Goal: Task Accomplishment & Management: Manage account settings

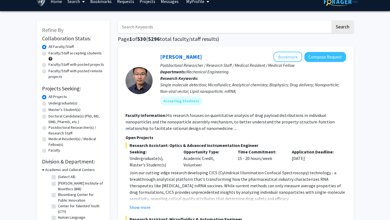
scroll to position [9, 0]
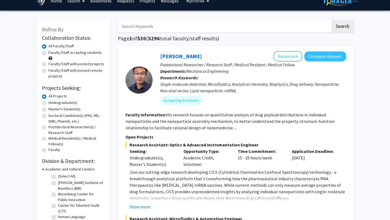
click at [69, 108] on label "Master's Student(s)" at bounding box center [65, 109] width 32 height 6
click at [52, 108] on input "Master's Student(s)" at bounding box center [51, 108] width 4 height 4
radio input "true"
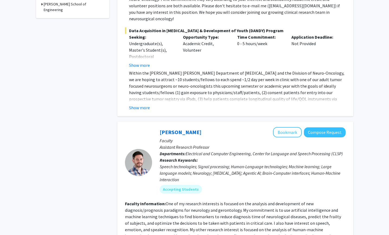
scroll to position [243, 0]
click at [137, 104] on button "Show more" at bounding box center [139, 107] width 21 height 7
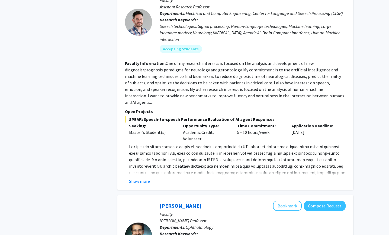
scroll to position [462, 0]
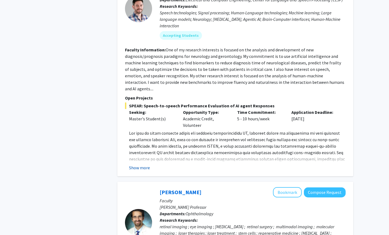
click at [137, 165] on button "Show more" at bounding box center [139, 168] width 21 height 7
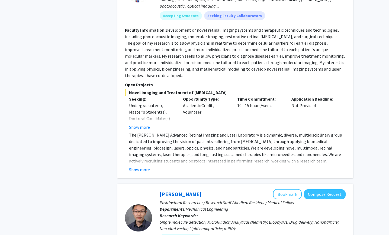
scroll to position [772, 0]
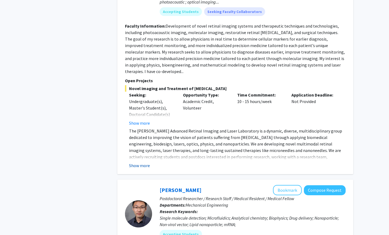
click at [145, 163] on button "Show more" at bounding box center [139, 166] width 21 height 7
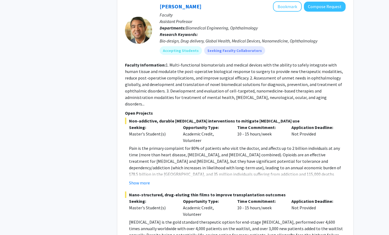
scroll to position [1316, 0]
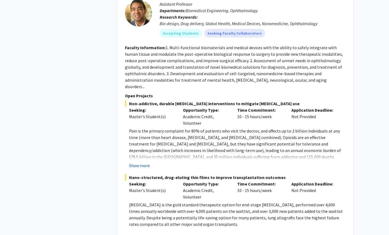
click at [135, 163] on button "Show more" at bounding box center [139, 166] width 21 height 7
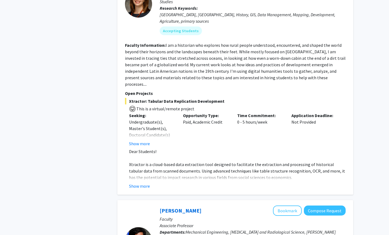
scroll to position [1976, 0]
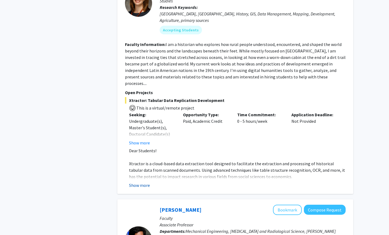
click at [142, 182] on button "Show more" at bounding box center [139, 185] width 21 height 7
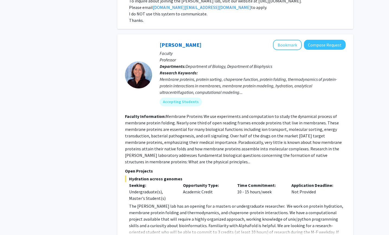
scroll to position [2781, 0]
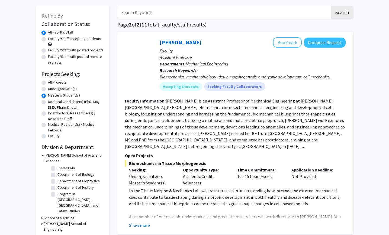
scroll to position [22, 0]
click at [59, 81] on label "All Projects" at bounding box center [57, 83] width 18 height 6
click at [51, 81] on input "All Projects" at bounding box center [50, 82] width 4 height 4
radio input "true"
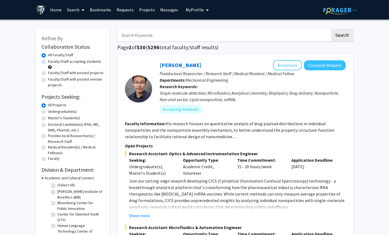
click at [84, 63] on label "Faculty/Staff accepting students" at bounding box center [74, 62] width 53 height 6
click at [51, 62] on input "Faculty/Staff accepting students" at bounding box center [50, 61] width 4 height 4
radio input "true"
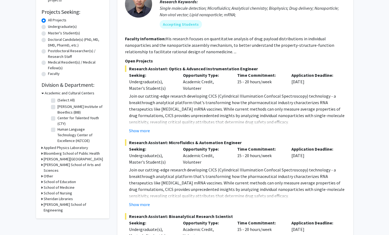
scroll to position [91, 0]
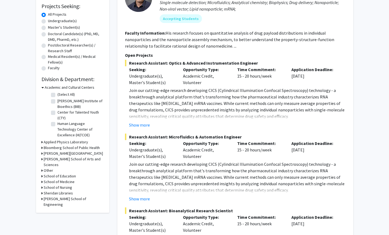
click at [42, 148] on icon at bounding box center [41, 148] width 1 height 6
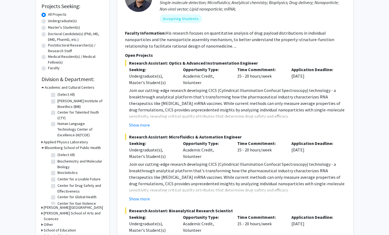
click at [70, 154] on label "(Select All)" at bounding box center [65, 155] width 17 height 6
click at [61, 154] on input "(Select All)" at bounding box center [59, 154] width 4 height 4
checkbox input "true"
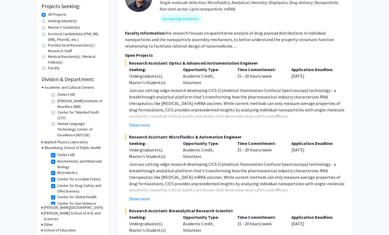
checkbox input "true"
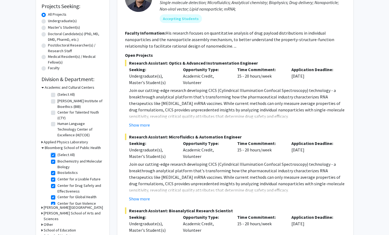
checkbox input "true"
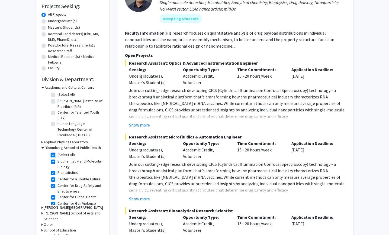
checkbox input "true"
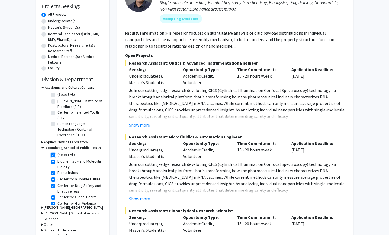
checkbox input "true"
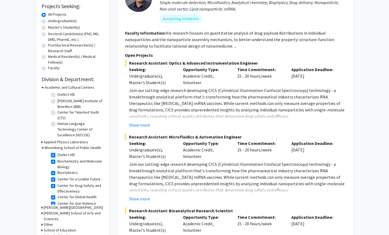
checkbox input "true"
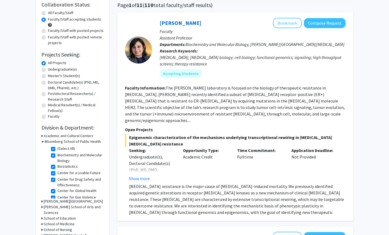
scroll to position [64, 0]
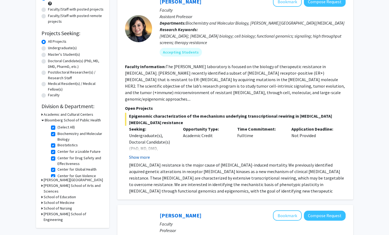
click at [142, 154] on button "Show more" at bounding box center [139, 157] width 21 height 7
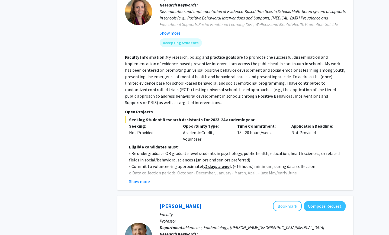
scroll to position [579, 0]
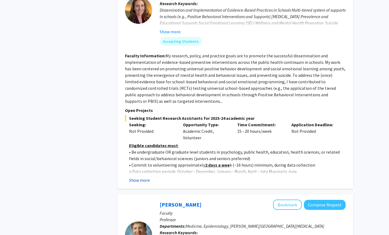
click at [146, 177] on button "Show more" at bounding box center [139, 180] width 21 height 7
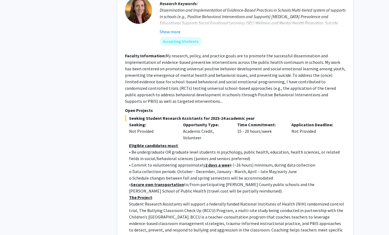
click at [173, 162] on p "• Commit to volunteering approximately 2 days a wee k (~16 hours) minimum, duri…" at bounding box center [237, 165] width 216 height 7
click at [174, 162] on p "• Commit to volunteering approximately 2 days a wee k (~16 hours) minimum, duri…" at bounding box center [237, 165] width 216 height 7
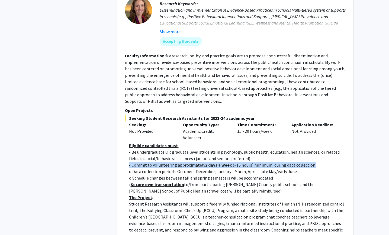
click at [174, 162] on p "• Commit to volunteering approximately 2 days a wee k (~16 hours) minimum, duri…" at bounding box center [237, 165] width 216 height 7
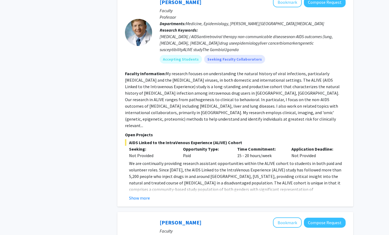
scroll to position [985, 0]
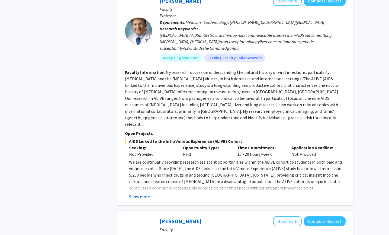
click at [133, 194] on button "Show more" at bounding box center [139, 197] width 21 height 7
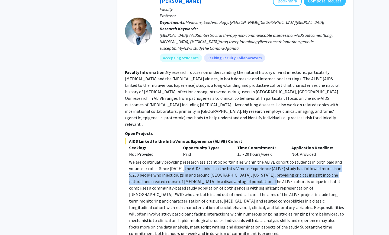
drag, startPoint x: 180, startPoint y: 124, endPoint x: 200, endPoint y: 137, distance: 24.4
click at [200, 159] on p "We are continually providing research assistant opportunities within the ALIVE …" at bounding box center [237, 198] width 216 height 78
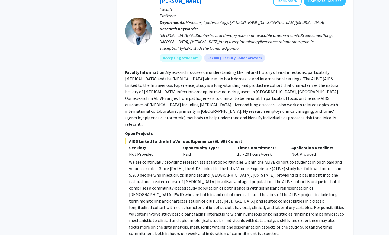
click at [219, 159] on p "We are continually providing research assistant opportunities within the ALIVE …" at bounding box center [237, 198] width 216 height 78
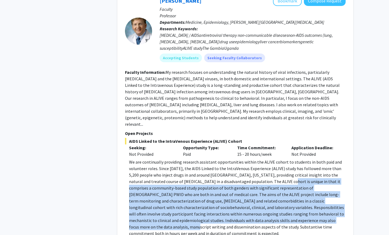
drag, startPoint x: 219, startPoint y: 137, endPoint x: 256, endPoint y: 173, distance: 51.9
click at [256, 173] on p "We are continually providing research assistant opportunities within the ALIVE …" at bounding box center [237, 198] width 216 height 78
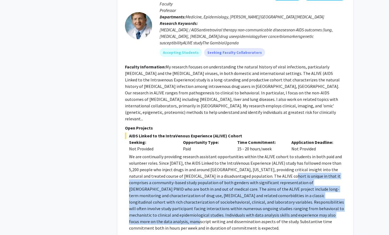
scroll to position [991, 0]
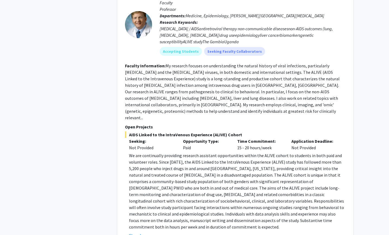
click at [75, 146] on div "Refine By Collaboration Status: Collaboration Status All Faculty/Staff Collabor…" at bounding box center [72, 46] width 81 height 2028
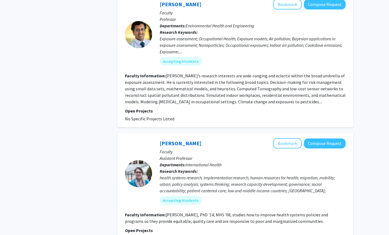
scroll to position [1520, 0]
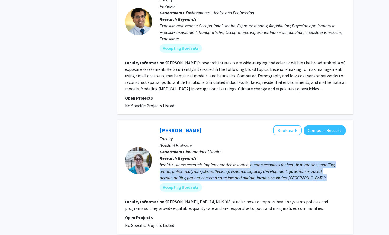
drag, startPoint x: 250, startPoint y: 112, endPoint x: 241, endPoint y: 130, distance: 20.0
click at [241, 130] on div "[PERSON_NAME] Bookmark Compose Request Faculty Assistant Professor Departments:…" at bounding box center [248, 160] width 193 height 71
click at [247, 162] on div "health systems research; implementation research; human resources for health; m…" at bounding box center [253, 175] width 186 height 26
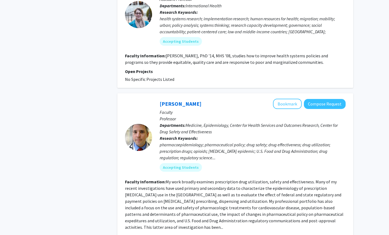
scroll to position [1667, 0]
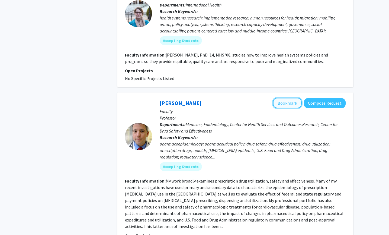
click at [295, 98] on button "Bookmark" at bounding box center [287, 103] width 29 height 10
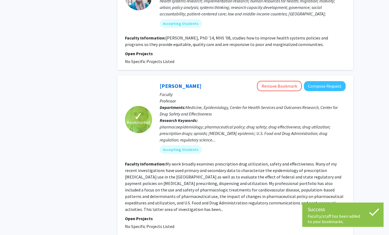
scroll to position [1689, 0]
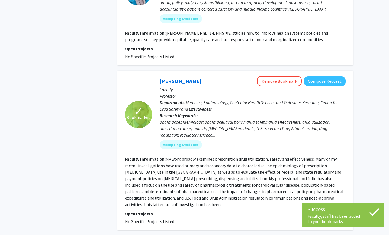
click at [257, 157] on fg-read-more "My work broadly examines prescription drug utilization, safety and effectivenes…" at bounding box center [234, 182] width 218 height 51
click at [315, 156] on section "Faculty Information: My work broadly examines prescription drug utilization, sa…" at bounding box center [235, 182] width 221 height 52
click at [287, 157] on fg-read-more "My work broadly examines prescription drug utilization, safety and effectivenes…" at bounding box center [234, 182] width 218 height 51
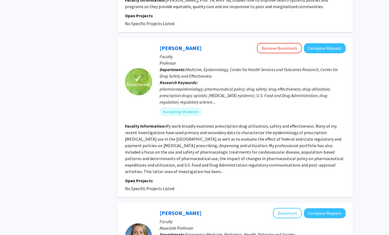
scroll to position [1786, 0]
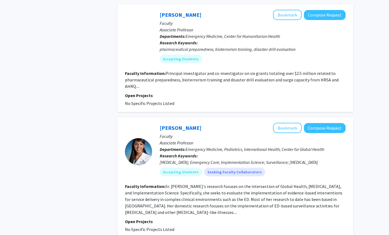
scroll to position [1284, 0]
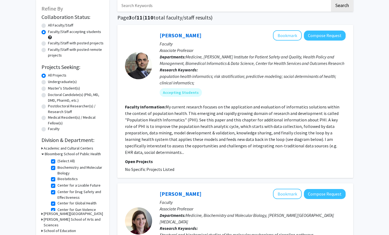
scroll to position [30, 0]
click at [234, 113] on fg-read-more "My current research focuses on the application and evaluation of informatics so…" at bounding box center [232, 129] width 214 height 51
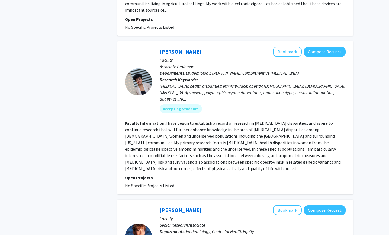
scroll to position [464, 0]
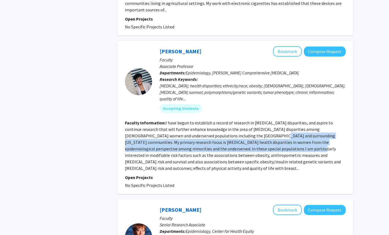
drag, startPoint x: 238, startPoint y: 118, endPoint x: 232, endPoint y: 132, distance: 16.1
click at [232, 132] on section "Faculty Information: I have begun to establish a record of research in [MEDICAL…" at bounding box center [235, 146] width 221 height 52
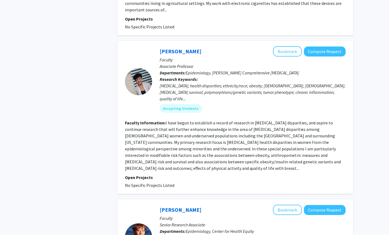
click at [211, 138] on fg-read-more "I have begun to establish a record of research in [MEDICAL_DATA] disparities, a…" at bounding box center [233, 145] width 216 height 51
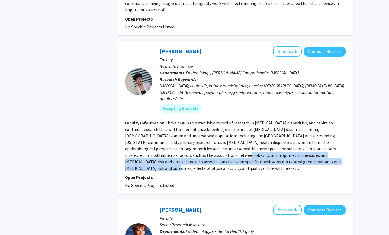
drag, startPoint x: 162, startPoint y: 136, endPoint x: 278, endPoint y: 140, distance: 116.0
click at [278, 140] on fg-read-more "I have begun to establish a record of research in [MEDICAL_DATA] disparities, a…" at bounding box center [233, 145] width 216 height 51
click at [277, 138] on fg-read-more "I have begun to establish a record of research in [MEDICAL_DATA] disparities, a…" at bounding box center [233, 145] width 216 height 51
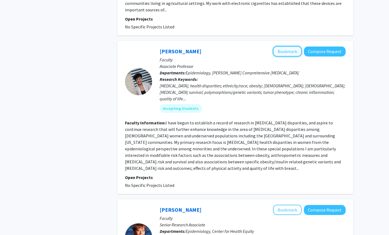
click at [289, 46] on button "Bookmark" at bounding box center [287, 51] width 29 height 10
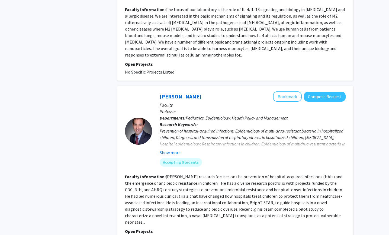
scroll to position [1309, 0]
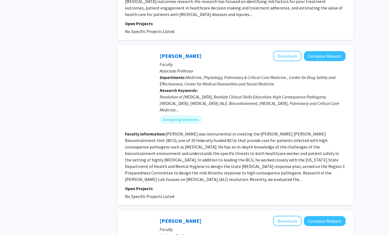
scroll to position [587, 0]
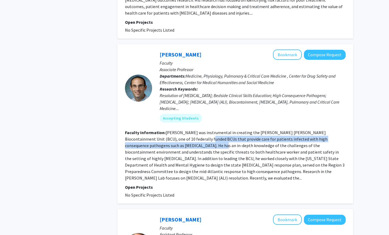
drag, startPoint x: 186, startPoint y: 120, endPoint x: 182, endPoint y: 124, distance: 5.9
click at [182, 130] on fg-read-more "[PERSON_NAME] was instrumental in creating the [PERSON_NAME] [PERSON_NAME] Bioc…" at bounding box center [234, 155] width 219 height 51
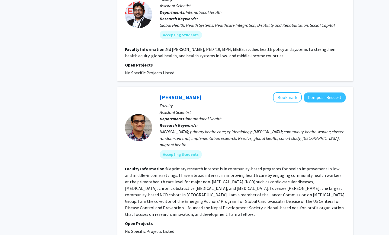
scroll to position [1282, 0]
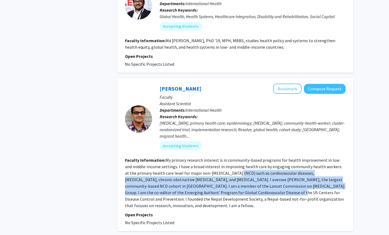
drag, startPoint x: 227, startPoint y: 128, endPoint x: 216, endPoint y: 146, distance: 20.4
click at [216, 158] on fg-read-more "My primary research interest is in community-based programs for health improvem…" at bounding box center [234, 183] width 219 height 51
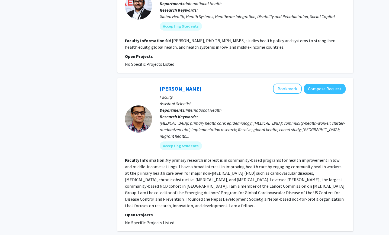
click at [230, 158] on fg-read-more "My primary research interest is in community-based programs for health improvem…" at bounding box center [234, 183] width 219 height 51
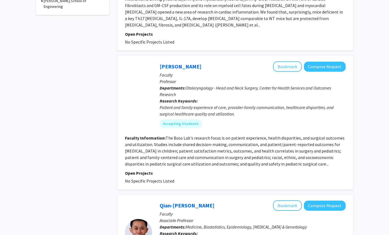
scroll to position [303, 0]
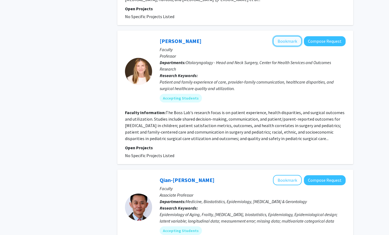
click at [285, 36] on button "Bookmark" at bounding box center [287, 41] width 29 height 10
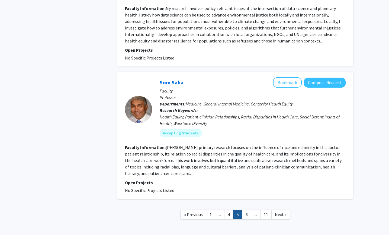
scroll to position [1208, 0]
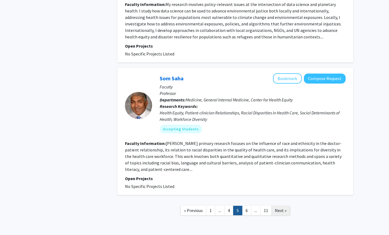
click at [282, 208] on span "Next »" at bounding box center [281, 210] width 12 height 5
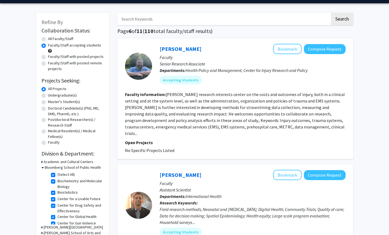
scroll to position [22, 0]
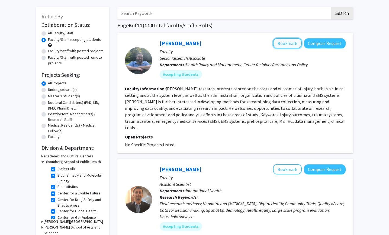
click at [285, 45] on button "Bookmark" at bounding box center [287, 43] width 29 height 10
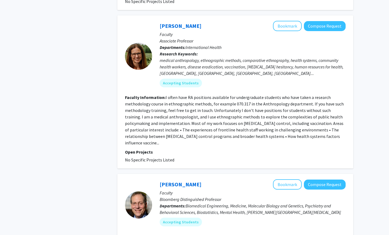
scroll to position [318, 0]
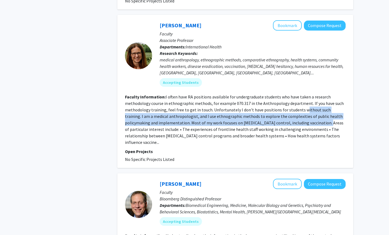
drag, startPoint x: 300, startPoint y: 105, endPoint x: 298, endPoint y: 114, distance: 8.7
click at [298, 114] on fg-read-more "I often have RA positions available for undergraduate students who have taken a…" at bounding box center [234, 119] width 219 height 51
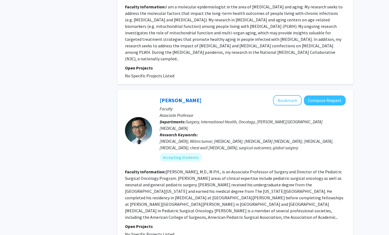
scroll to position [1186, 0]
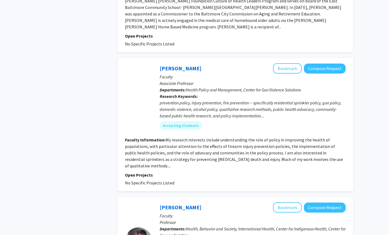
scroll to position [702, 0]
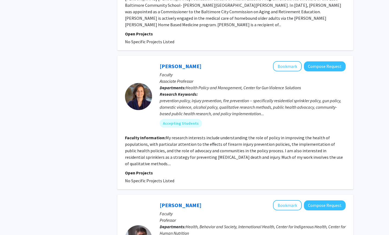
click at [291, 72] on p "Faculty" at bounding box center [253, 75] width 186 height 7
click at [292, 61] on button "Bookmark" at bounding box center [287, 66] width 29 height 10
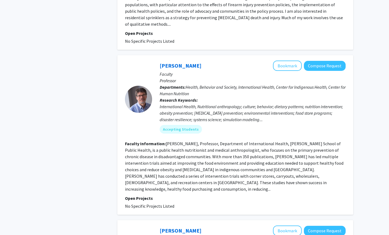
scroll to position [843, 0]
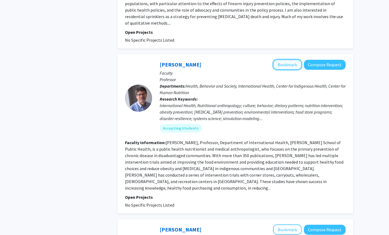
click at [293, 60] on button "Bookmark" at bounding box center [287, 65] width 29 height 10
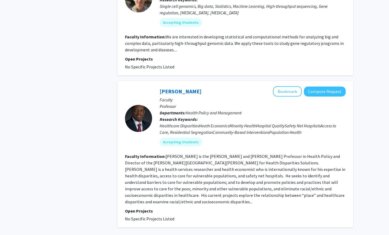
scroll to position [1250, 0]
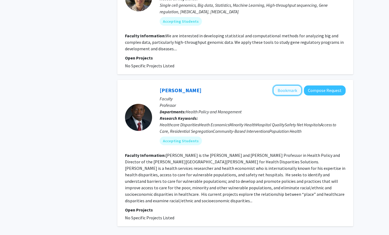
click at [282, 85] on button "Bookmark" at bounding box center [287, 90] width 29 height 10
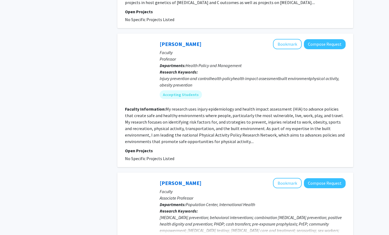
scroll to position [293, 0]
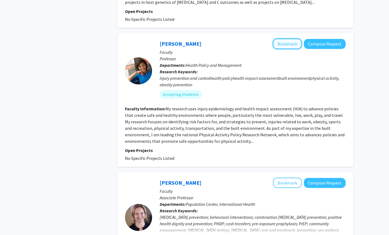
click at [285, 46] on button "Bookmark" at bounding box center [287, 44] width 29 height 10
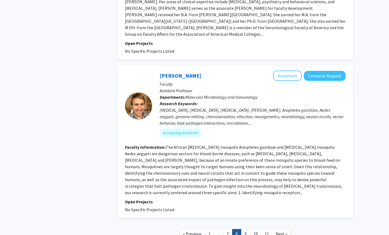
scroll to position [1343, 0]
click at [286, 220] on span "Next »" at bounding box center [282, 233] width 12 height 5
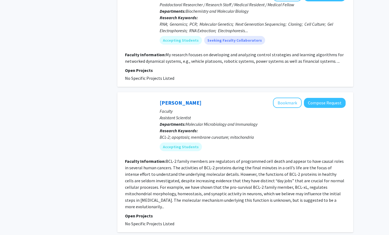
scroll to position [1279, 0]
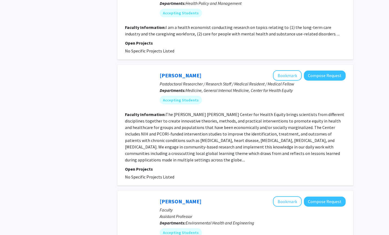
scroll to position [478, 0]
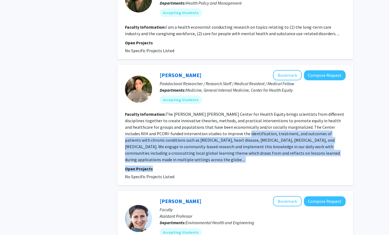
drag, startPoint x: 213, startPoint y: 127, endPoint x: 308, endPoint y: 153, distance: 98.7
click at [308, 154] on fg-search-faculty "[PERSON_NAME] Bookmark Compose Request Postdoctoral Researcher / Research Staff…" at bounding box center [235, 125] width 221 height 110
click at [283, 70] on button "Bookmark" at bounding box center [287, 75] width 29 height 10
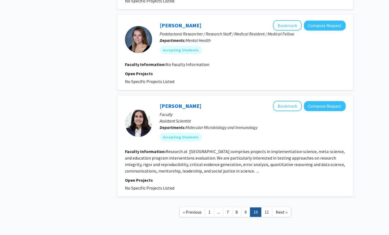
scroll to position [876, 0]
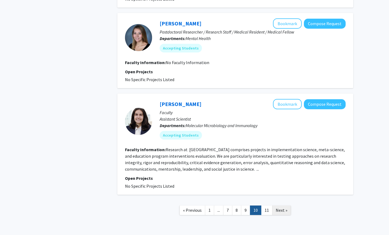
click at [284, 208] on span "Next »" at bounding box center [282, 210] width 12 height 5
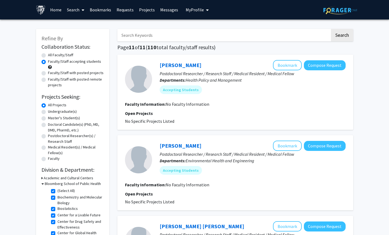
click at [127, 9] on link "Requests" at bounding box center [125, 9] width 22 height 19
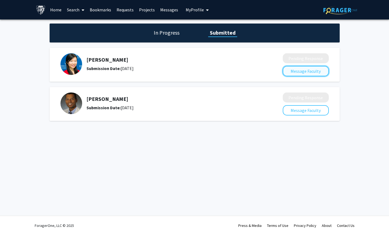
click at [294, 73] on button "Message Faculty" at bounding box center [306, 71] width 46 height 10
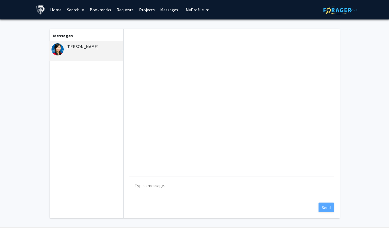
click at [175, 12] on link "Messages" at bounding box center [168, 9] width 23 height 19
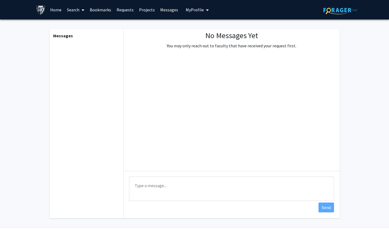
click at [138, 9] on link "Projects" at bounding box center [146, 9] width 21 height 19
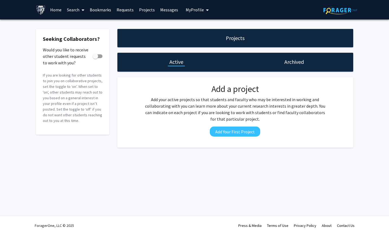
click at [287, 59] on h1 "Archived" at bounding box center [294, 62] width 20 height 8
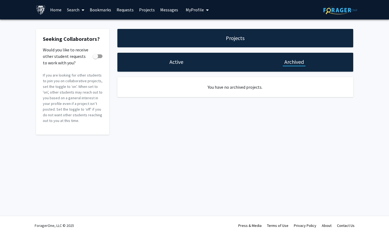
click at [198, 10] on span "My Profile" at bounding box center [195, 9] width 18 height 5
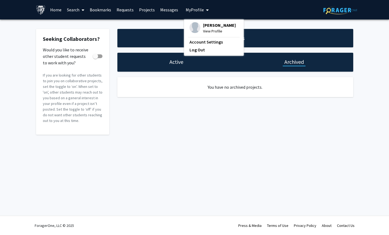
click at [128, 8] on link "Requests" at bounding box center [125, 9] width 22 height 19
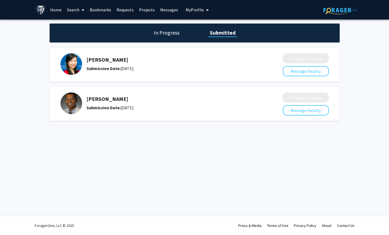
click at [164, 31] on h1 "In Progress" at bounding box center [166, 33] width 29 height 8
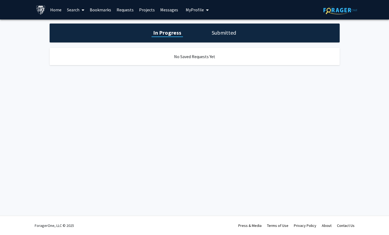
click at [145, 11] on link "Projects" at bounding box center [146, 9] width 21 height 19
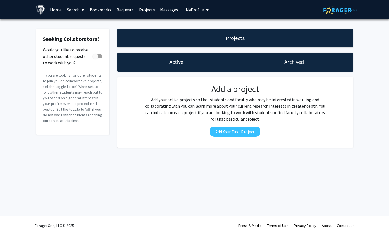
click at [100, 9] on link "Bookmarks" at bounding box center [100, 9] width 27 height 19
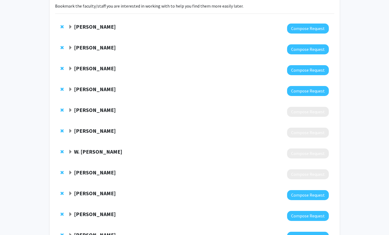
scroll to position [54, 0]
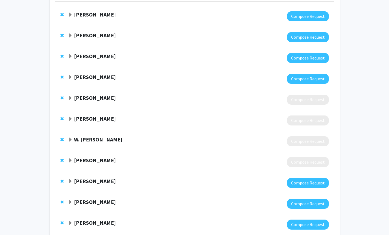
click at [69, 97] on span "Expand Shannon Doocy Bookmark" at bounding box center [70, 98] width 4 height 4
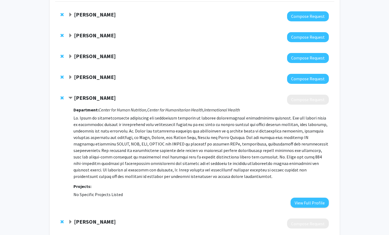
click at [69, 97] on span "Contract Shannon Doocy Bookmark" at bounding box center [70, 98] width 4 height 4
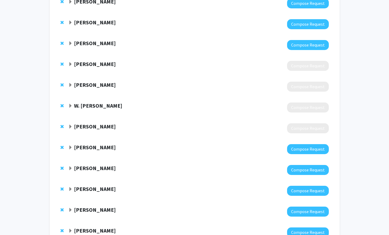
scroll to position [0, 0]
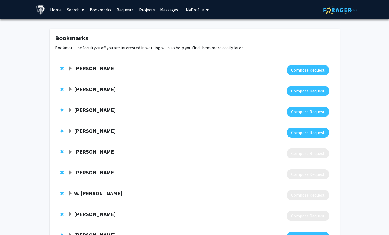
click at [74, 13] on link "Search" at bounding box center [75, 9] width 23 height 19
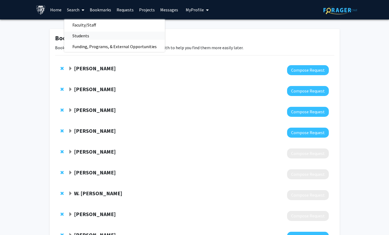
click at [78, 33] on span "Students" at bounding box center [80, 35] width 33 height 11
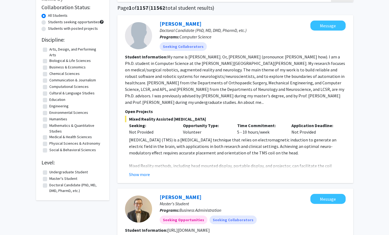
scroll to position [94, 0]
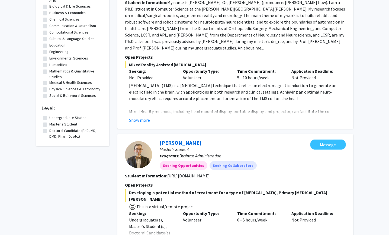
click at [71, 125] on label "Master's Student" at bounding box center [63, 125] width 28 height 6
click at [53, 125] on input "Master's Student" at bounding box center [51, 124] width 4 height 4
checkbox input "true"
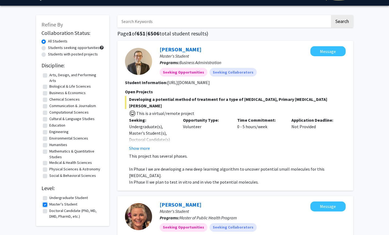
scroll to position [10, 0]
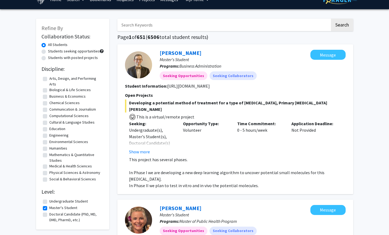
click at [231, 25] on input "Search Keywords" at bounding box center [223, 25] width 213 height 12
type input "public health"
click at [331, 19] on button "Search" at bounding box center [342, 25] width 22 height 12
checkbox input "false"
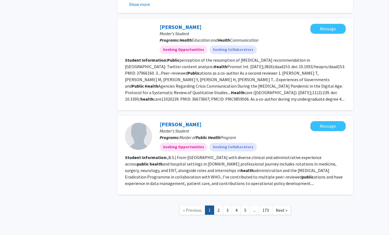
scroll to position [773, 0]
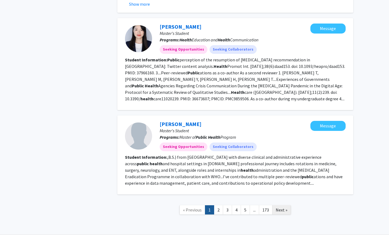
click at [278, 208] on span "Next »" at bounding box center [282, 210] width 12 height 5
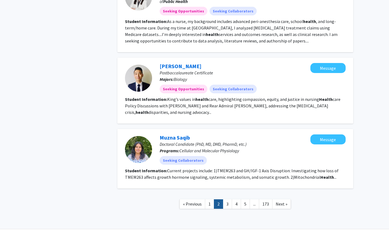
scroll to position [577, 0]
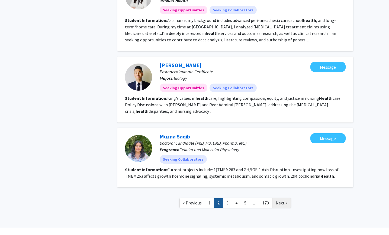
click at [284, 201] on span "Next »" at bounding box center [282, 203] width 12 height 5
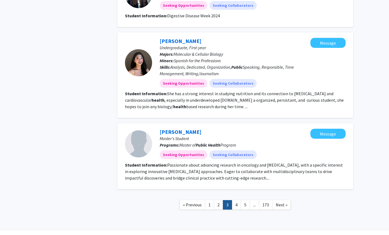
scroll to position [518, 0]
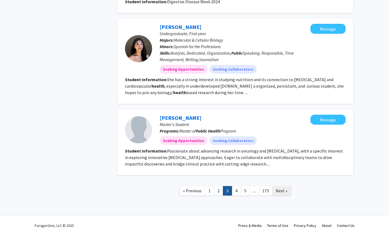
click at [285, 189] on span "Next »" at bounding box center [282, 190] width 12 height 5
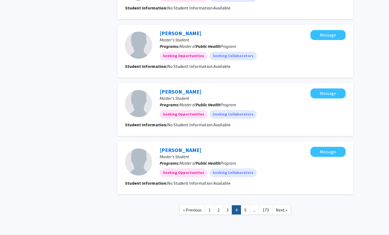
scroll to position [521, 0]
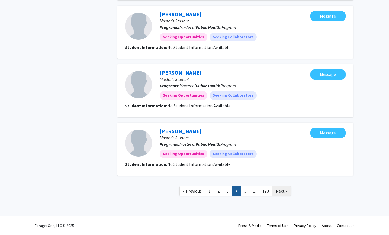
click at [286, 191] on span "Next »" at bounding box center [282, 191] width 12 height 5
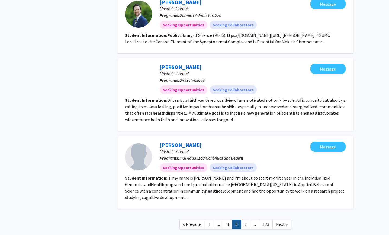
scroll to position [494, 0]
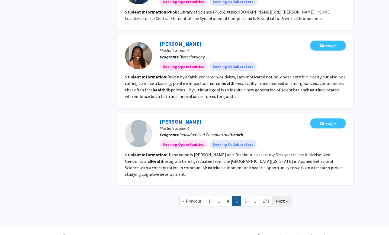
click at [281, 197] on link "Next »" at bounding box center [281, 201] width 19 height 9
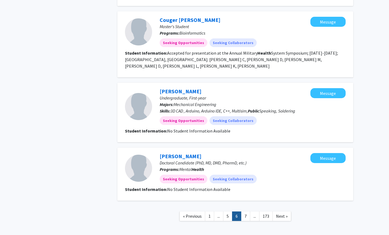
scroll to position [563, 0]
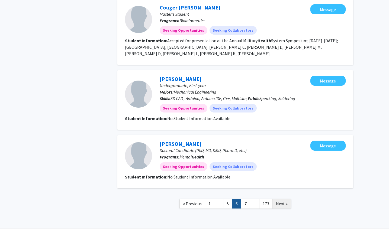
click at [284, 201] on span "Next »" at bounding box center [282, 203] width 12 height 5
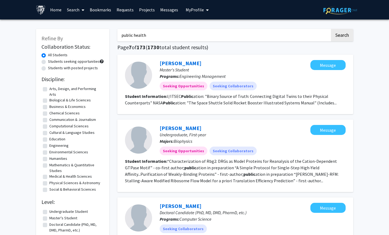
click at [157, 40] on input "public health" at bounding box center [223, 35] width 213 height 12
type input "public health policy"
click at [331, 29] on button "Search" at bounding box center [342, 35] width 22 height 12
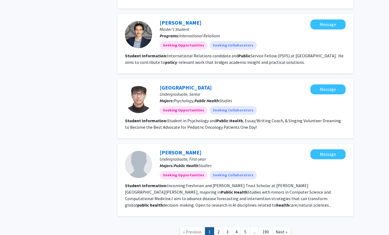
scroll to position [760, 0]
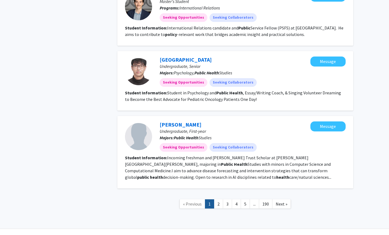
click at [282, 202] on span "Next »" at bounding box center [282, 204] width 12 height 5
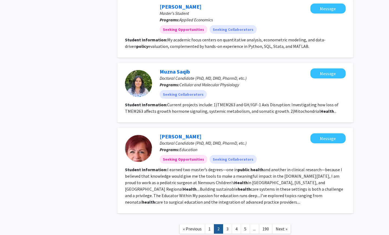
scroll to position [657, 0]
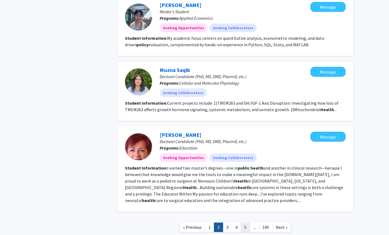
click at [245, 220] on link "5" at bounding box center [245, 227] width 9 height 9
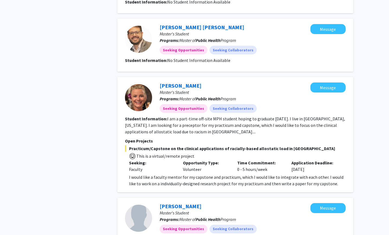
scroll to position [534, 0]
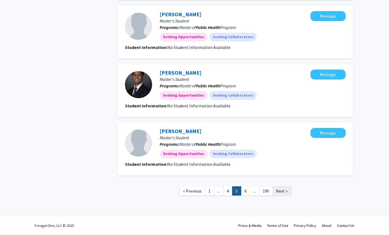
click at [284, 193] on span "Next »" at bounding box center [282, 191] width 12 height 5
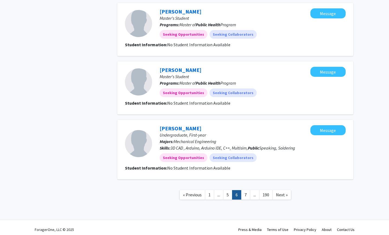
scroll to position [466, 0]
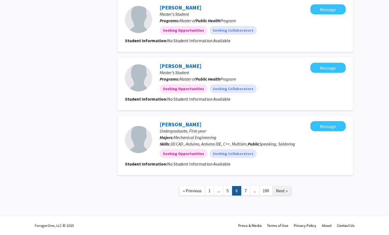
click at [284, 194] on link "Next »" at bounding box center [281, 190] width 19 height 9
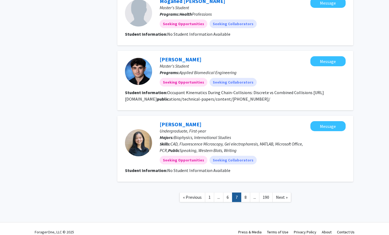
scroll to position [587, 0]
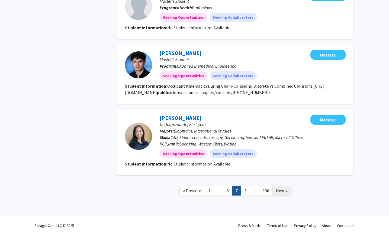
click at [286, 194] on link "Next »" at bounding box center [281, 190] width 19 height 9
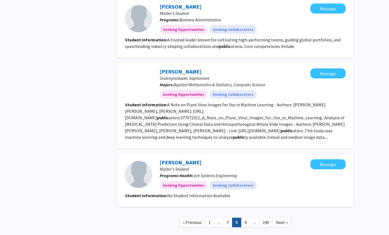
scroll to position [467, 0]
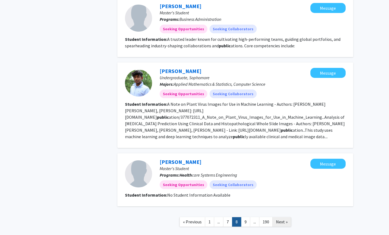
click at [284, 219] on span "Next »" at bounding box center [282, 221] width 12 height 5
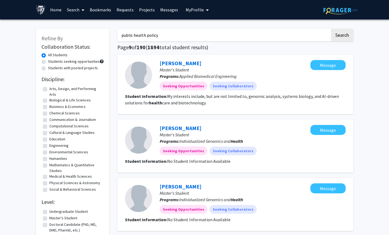
click at [196, 8] on span "My Profile" at bounding box center [195, 9] width 18 height 5
click at [203, 29] on span "View Profile" at bounding box center [219, 31] width 33 height 6
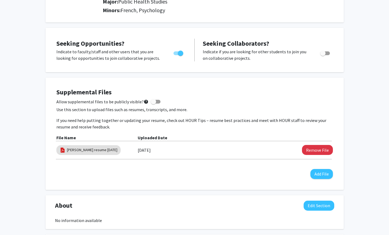
scroll to position [77, 0]
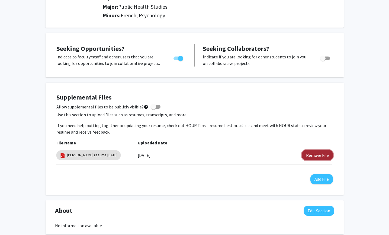
click at [306, 154] on button "Remove File" at bounding box center [317, 155] width 31 height 10
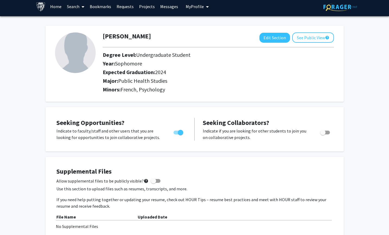
scroll to position [0, 0]
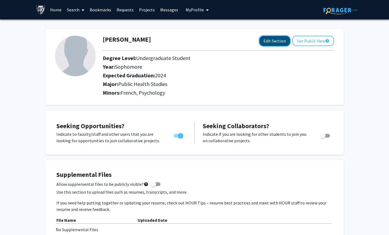
click at [280, 41] on button "Edit Section" at bounding box center [274, 41] width 31 height 10
select select "sophomore"
select select "2024"
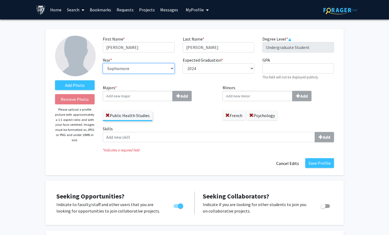
click at [167, 68] on select "--- First-year Sophomore Junior Senior Postbaccalaureate Certificate" at bounding box center [139, 68] width 72 height 10
select select "postbaccalaureate_certificate"
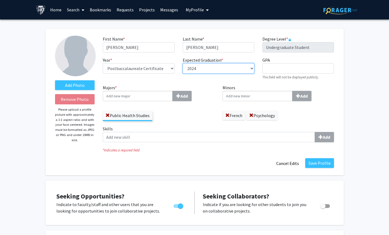
click at [216, 68] on select "--- 2018 2019 2020 2021 2022 2023 2024 2025 2026 2027 2028 2029 2030 2031" at bounding box center [219, 68] width 72 height 10
select select "2027"
click at [228, 114] on span at bounding box center [227, 116] width 4 height 4
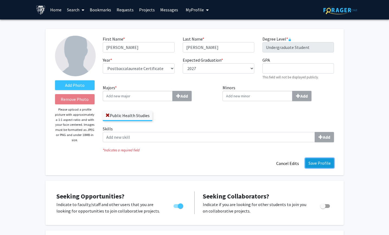
click at [313, 164] on button "Save Profile" at bounding box center [319, 164] width 29 height 10
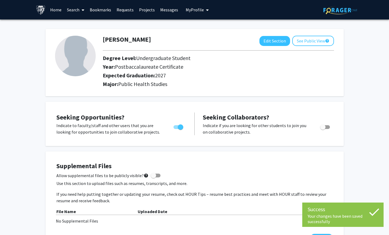
click at [194, 10] on span "My Profile" at bounding box center [195, 9] width 18 height 5
click at [209, 30] on span "View Profile" at bounding box center [219, 31] width 33 height 6
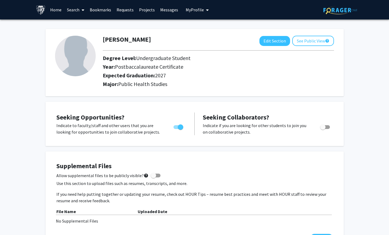
click at [191, 11] on span "My Profile" at bounding box center [195, 9] width 18 height 5
click at [203, 28] on span "View Profile" at bounding box center [219, 31] width 33 height 6
click at [204, 15] on span "My profile dropdown to access profile and logout" at bounding box center [206, 10] width 5 height 19
click at [205, 28] on span "View Profile" at bounding box center [219, 31] width 33 height 6
click at [197, 9] on span "My Profile" at bounding box center [195, 9] width 18 height 5
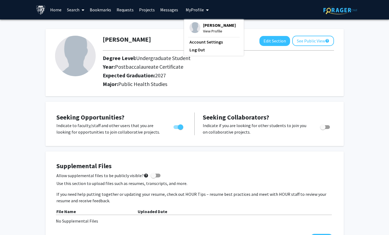
click at [204, 37] on div "[PERSON_NAME] View Profile Account Settings Log Out" at bounding box center [214, 38] width 60 height 36
click at [204, 42] on link "Account Settings" at bounding box center [213, 42] width 49 height 7
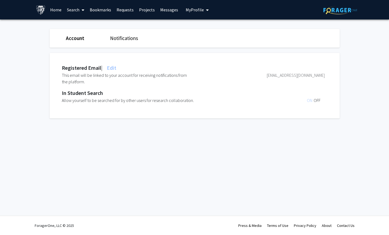
drag, startPoint x: 74, startPoint y: 39, endPoint x: 106, endPoint y: 44, distance: 32.3
click at [74, 39] on link "Account" at bounding box center [75, 38] width 18 height 7
click at [131, 38] on link "Notifications" at bounding box center [124, 38] width 28 height 7
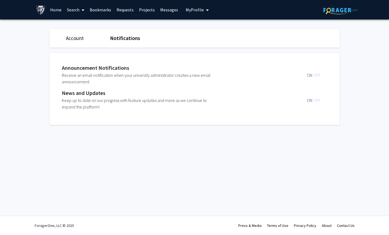
click at [76, 41] on link "Account" at bounding box center [75, 38] width 18 height 7
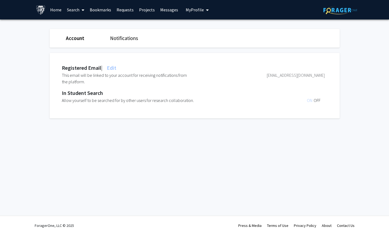
click at [316, 101] on span "OFF" at bounding box center [317, 100] width 7 height 5
click at [196, 8] on span "My Profile" at bounding box center [195, 9] width 18 height 5
click at [203, 33] on span "View Profile" at bounding box center [219, 31] width 33 height 6
